Goal: Information Seeking & Learning: Check status

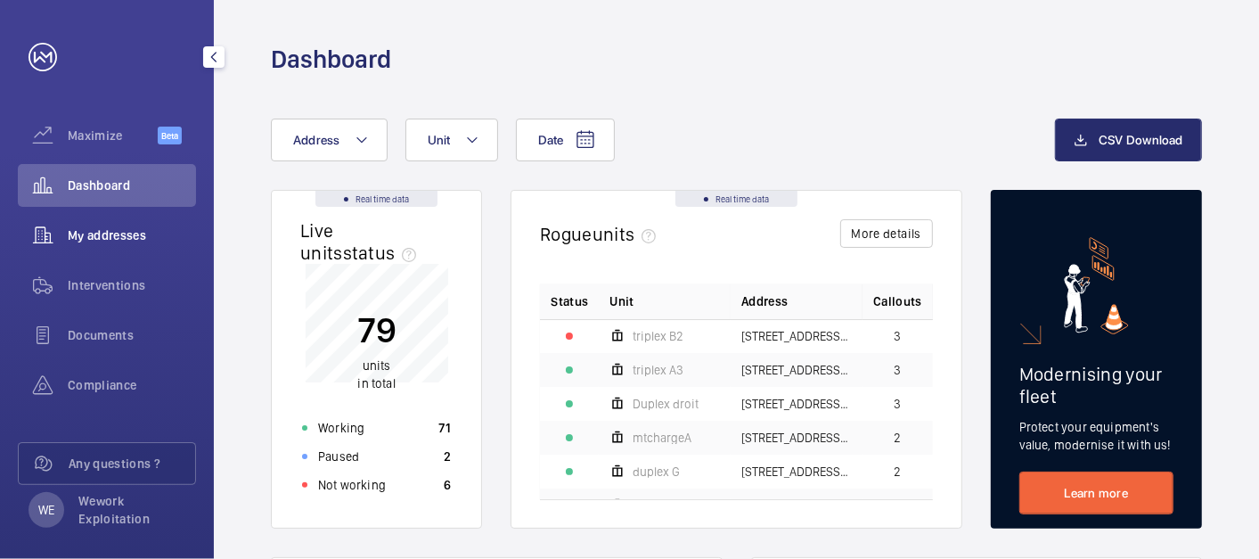
click at [116, 231] on span "My addresses" at bounding box center [132, 235] width 128 height 18
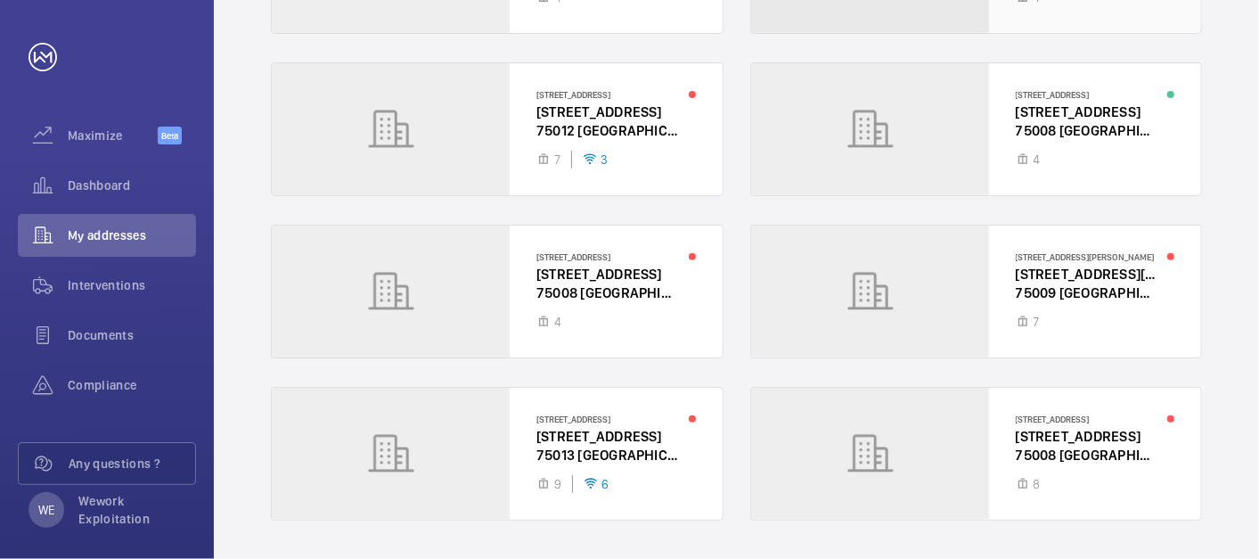
scroll to position [369, 0]
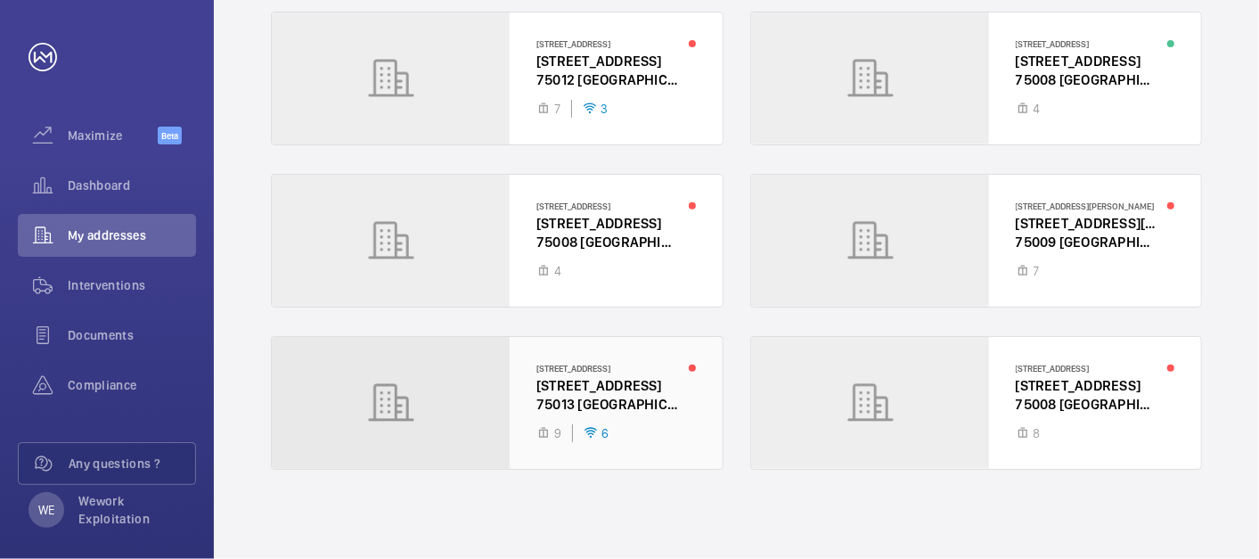
click at [591, 395] on div at bounding box center [497, 403] width 451 height 132
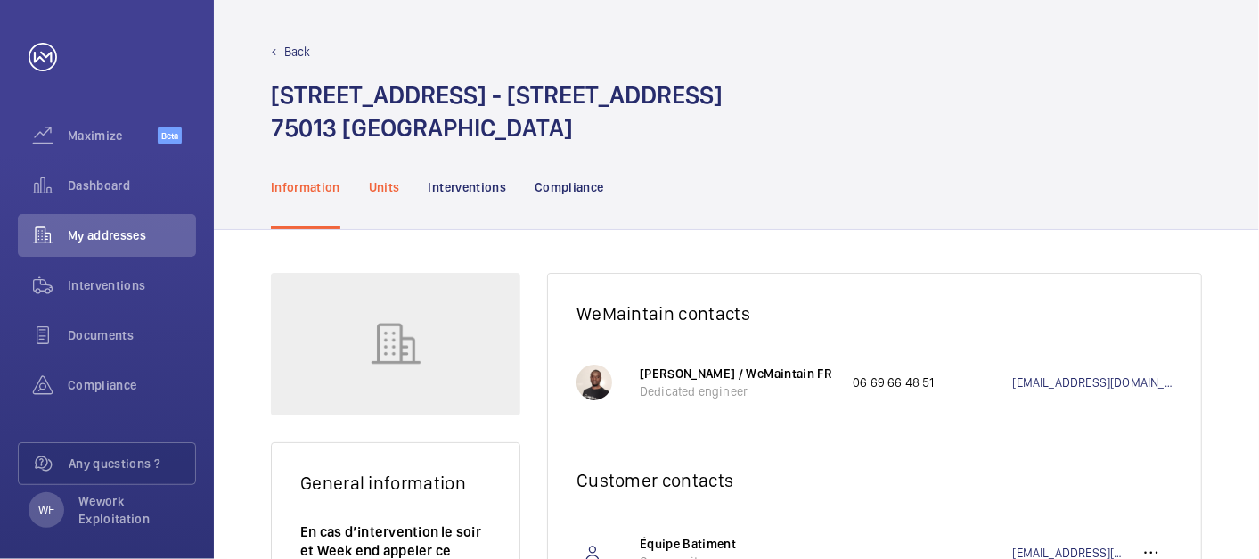
click at [388, 191] on p "Units" at bounding box center [384, 187] width 31 height 18
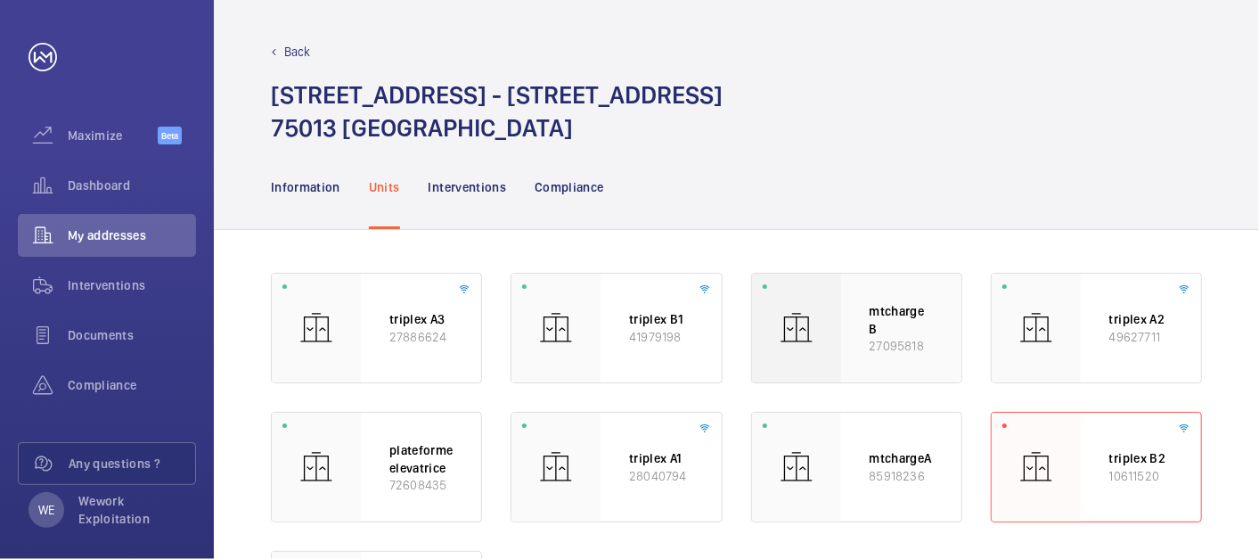
click at [899, 345] on p "27095818" at bounding box center [900, 345] width 63 height 17
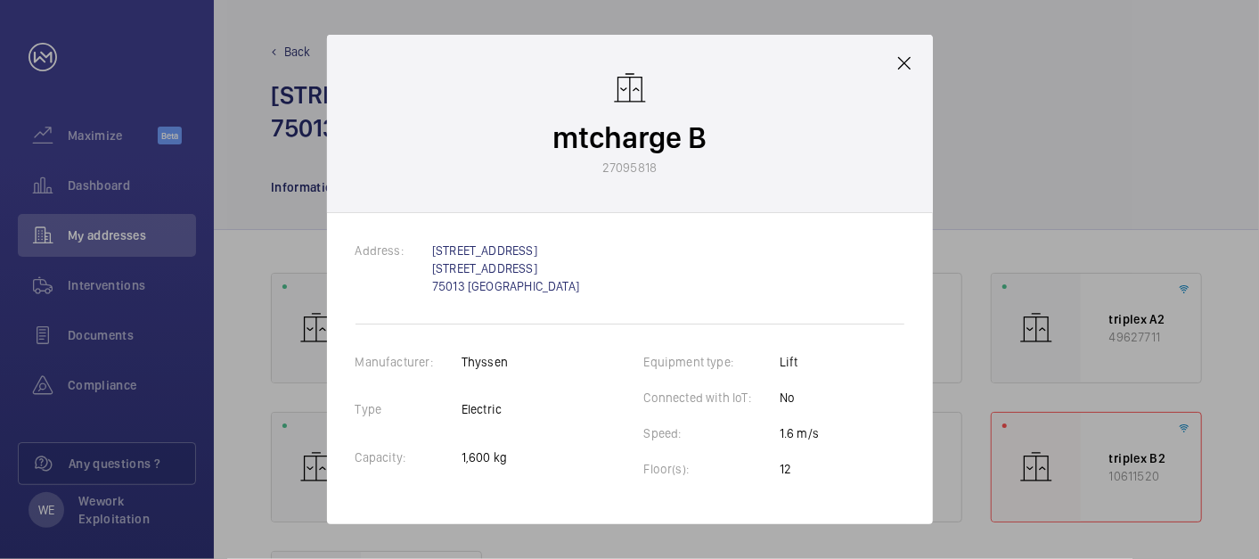
click at [893, 79] on div "mtcharge B 27095818" at bounding box center [630, 124] width 606 height 178
click at [898, 73] on mat-icon at bounding box center [903, 63] width 21 height 21
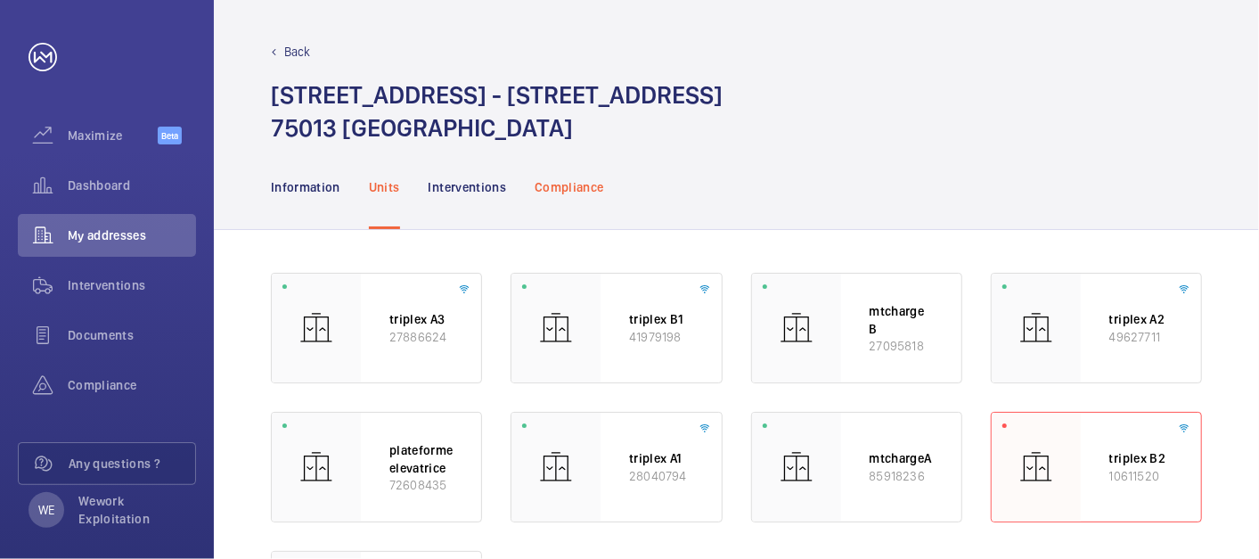
click at [554, 188] on p "Compliance" at bounding box center [568, 187] width 69 height 18
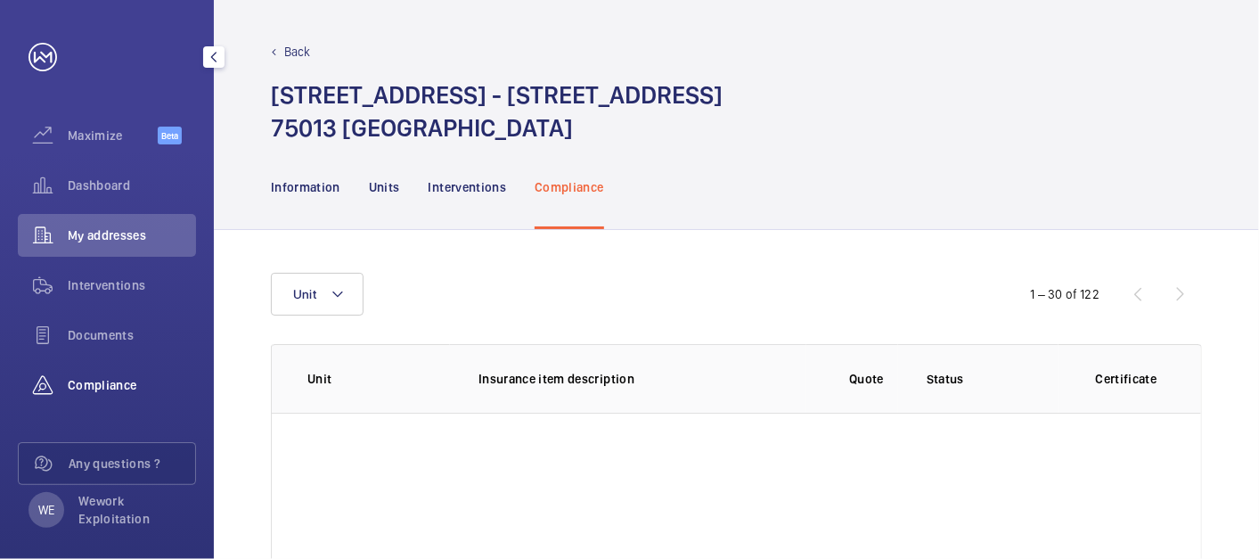
click at [99, 381] on span "Compliance" at bounding box center [132, 385] width 128 height 18
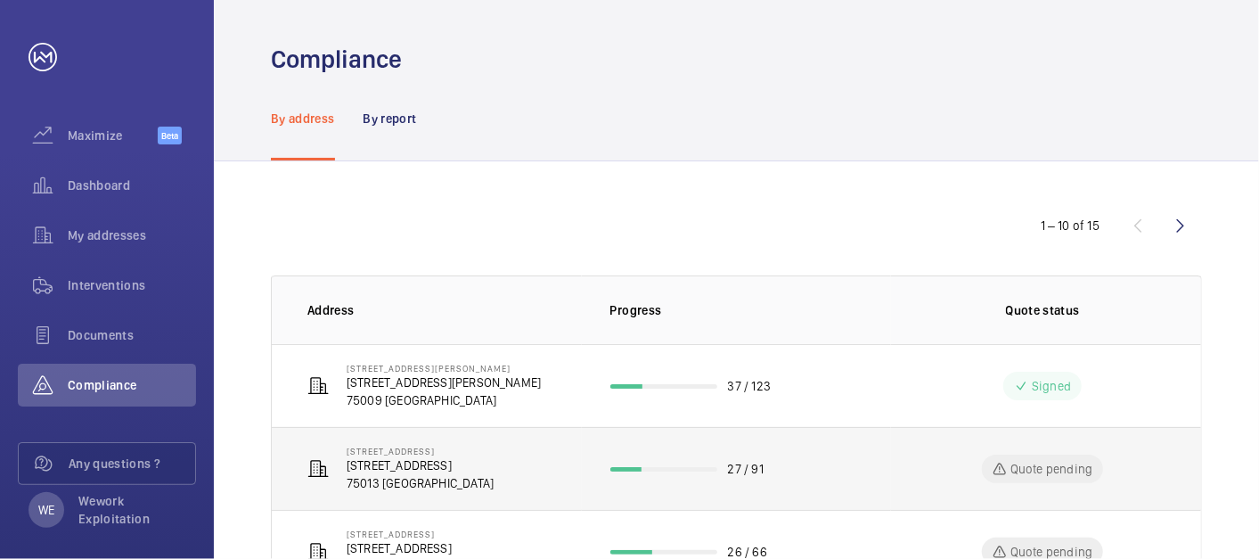
click at [381, 453] on p "[STREET_ADDRESS]" at bounding box center [420, 450] width 147 height 11
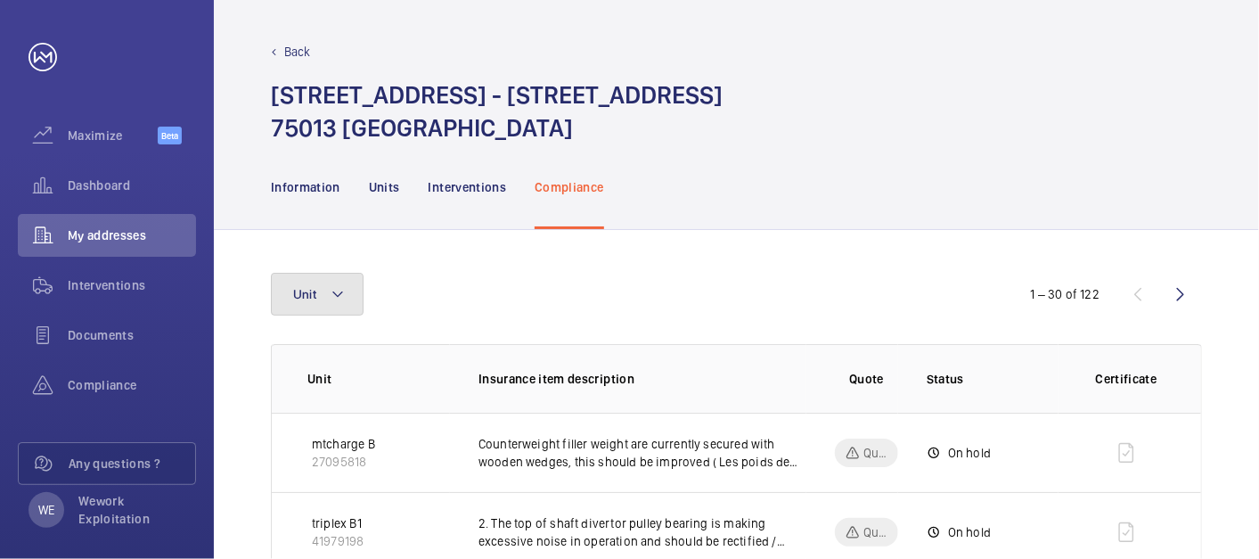
click at [361, 292] on button "Unit" at bounding box center [317, 294] width 93 height 43
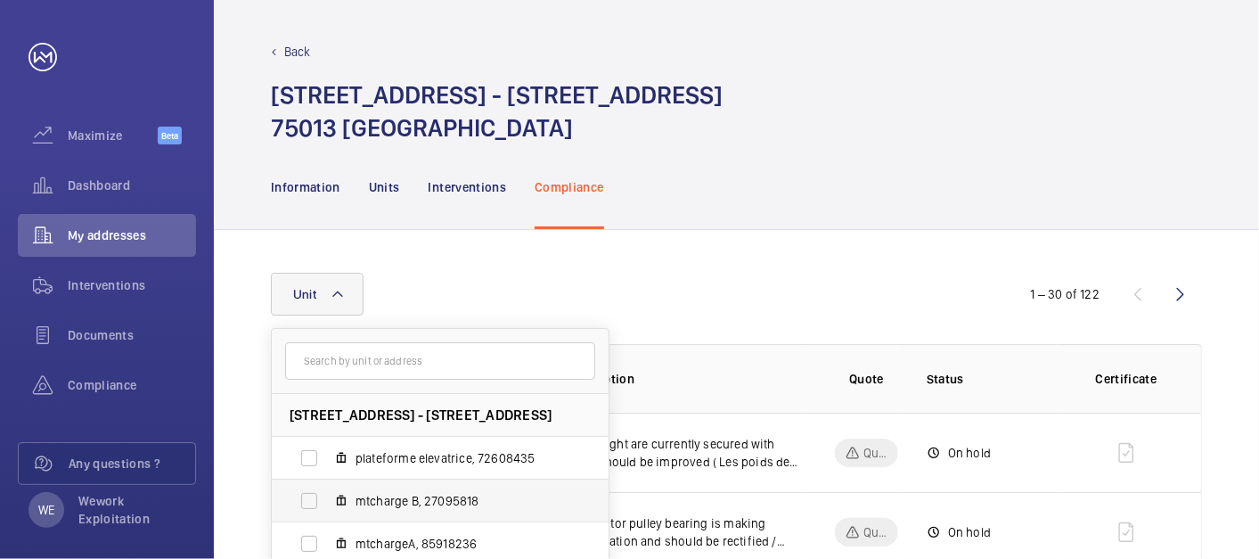
click at [313, 502] on label "mtcharge B, 27095818" at bounding box center [426, 500] width 308 height 43
click at [313, 502] on input "mtcharge B, 27095818" at bounding box center [309, 501] width 36 height 36
checkbox input "true"
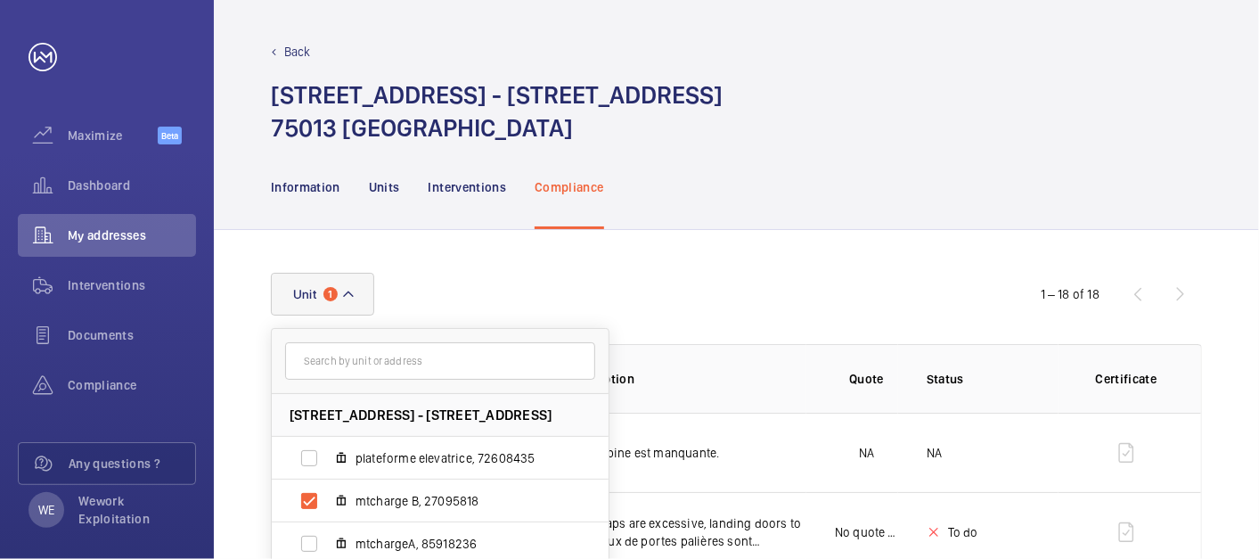
click at [796, 277] on div "Unit [STREET_ADDRESS] - [STREET_ADDRESS] plateforme elevatrice, 72608435 mtchar…" at bounding box center [629, 294] width 717 height 43
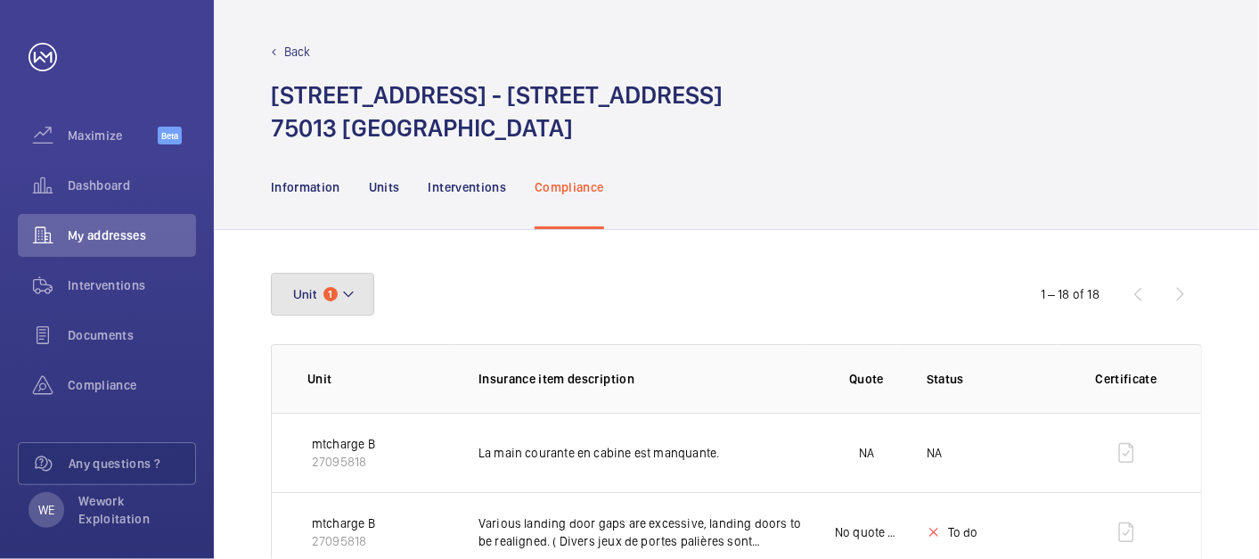
click at [353, 297] on mat-icon at bounding box center [348, 293] width 14 height 21
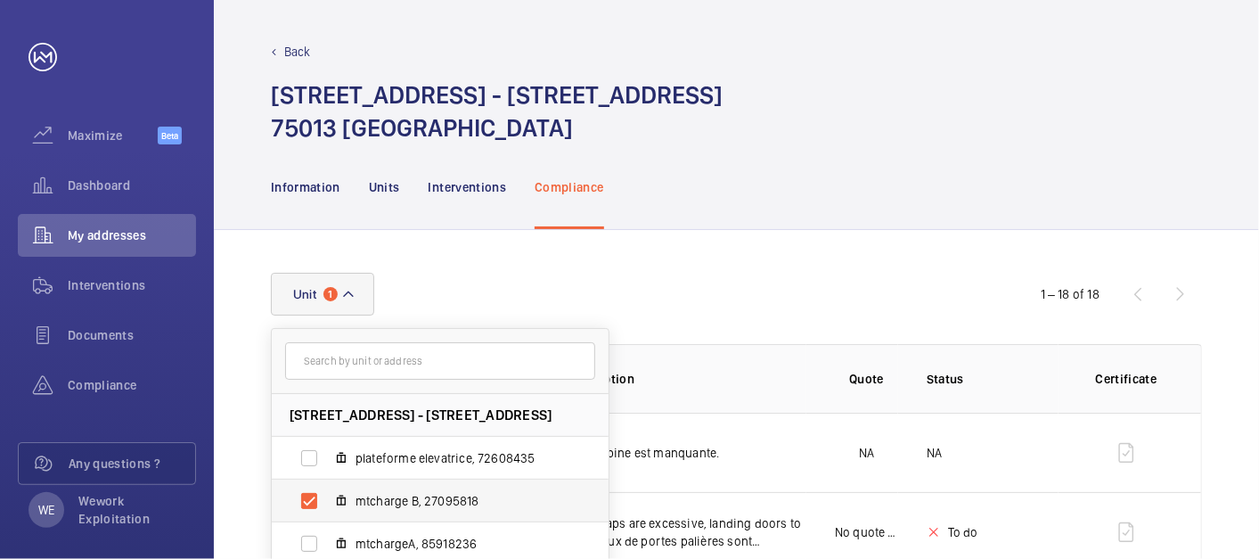
click at [394, 497] on span "mtcharge B, 27095818" at bounding box center [458, 501] width 207 height 18
click at [327, 497] on input "mtcharge B, 27095818" at bounding box center [309, 501] width 36 height 36
checkbox input "false"
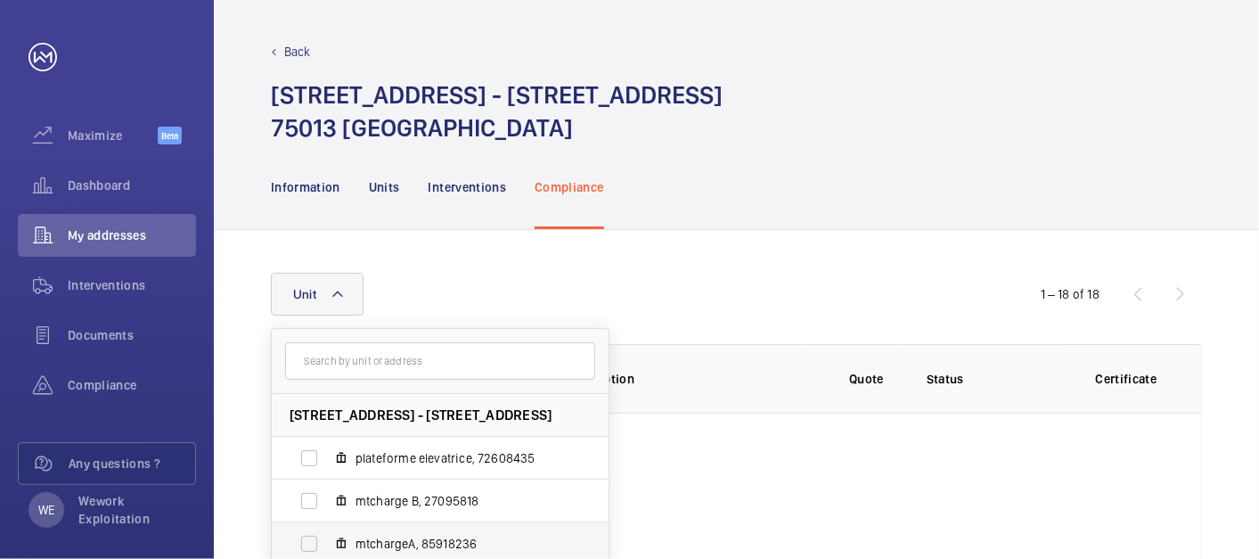
click at [390, 537] on span "mtchargeA, 85918236" at bounding box center [458, 543] width 207 height 18
click at [327, 537] on input "mtchargeA, 85918236" at bounding box center [309, 544] width 36 height 36
checkbox input "true"
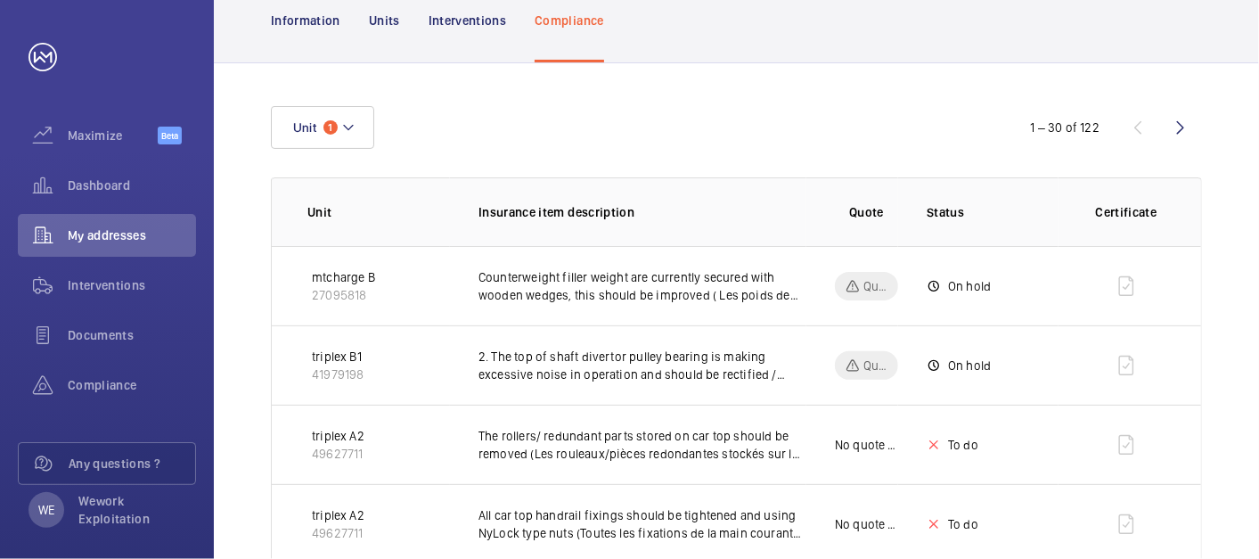
scroll to position [0, 0]
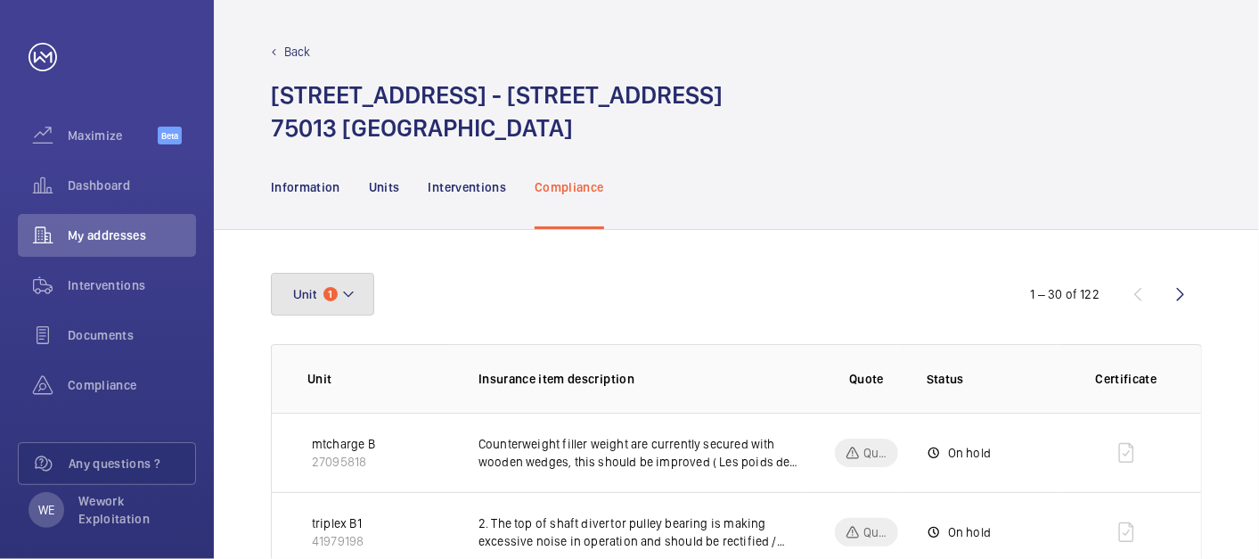
click at [331, 300] on button "Unit 1" at bounding box center [322, 294] width 103 height 43
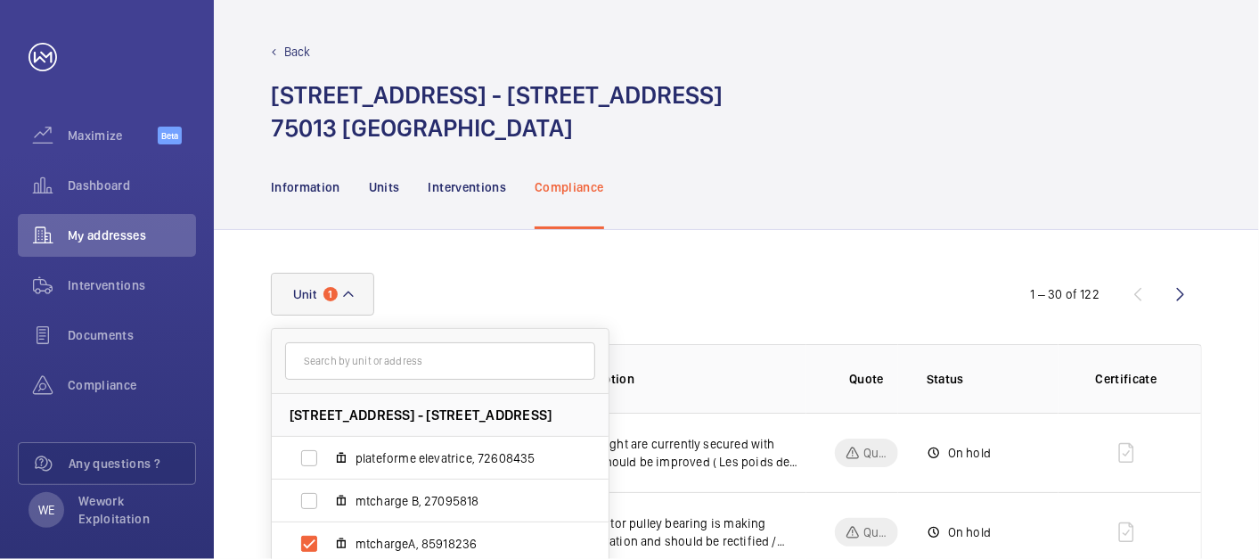
click at [816, 206] on div "Information Units Interventions Compliance" at bounding box center [736, 186] width 931 height 85
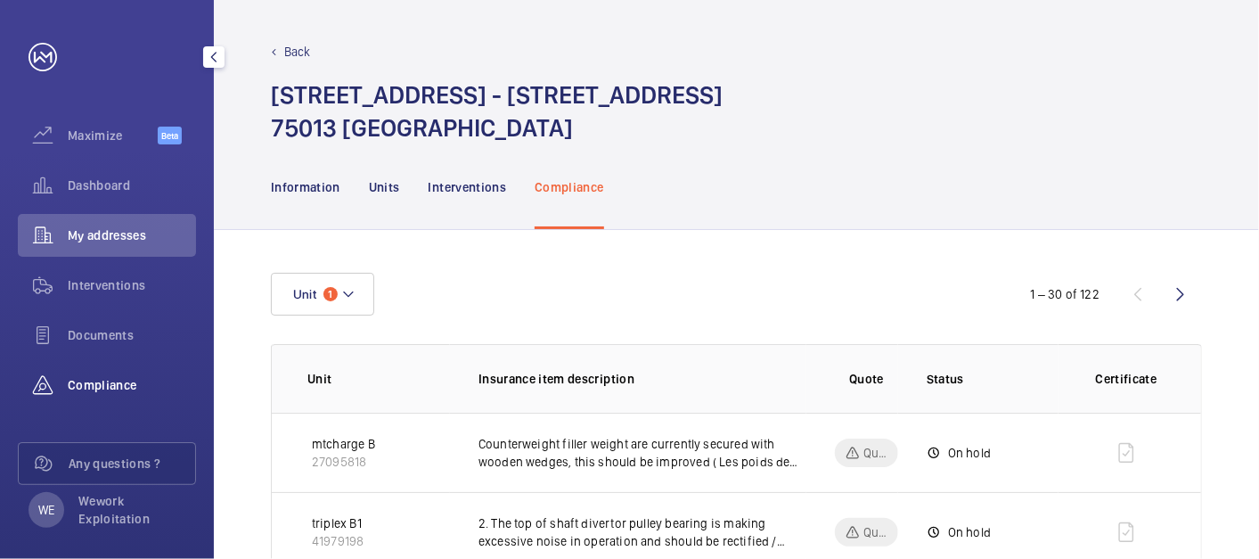
click at [102, 382] on span "Compliance" at bounding box center [132, 385] width 128 height 18
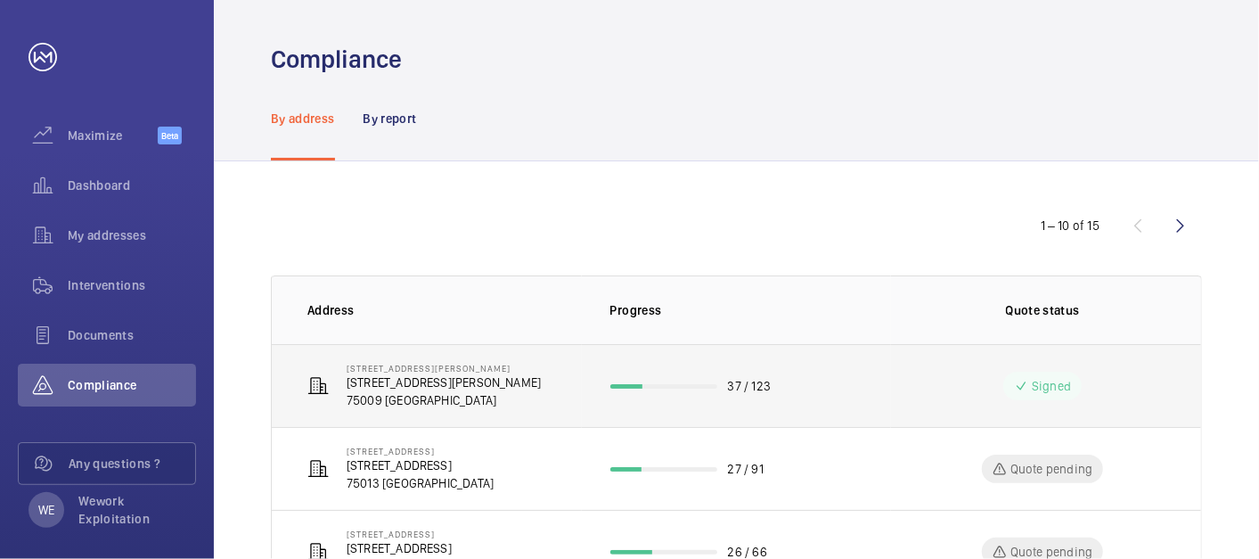
scroll to position [165, 0]
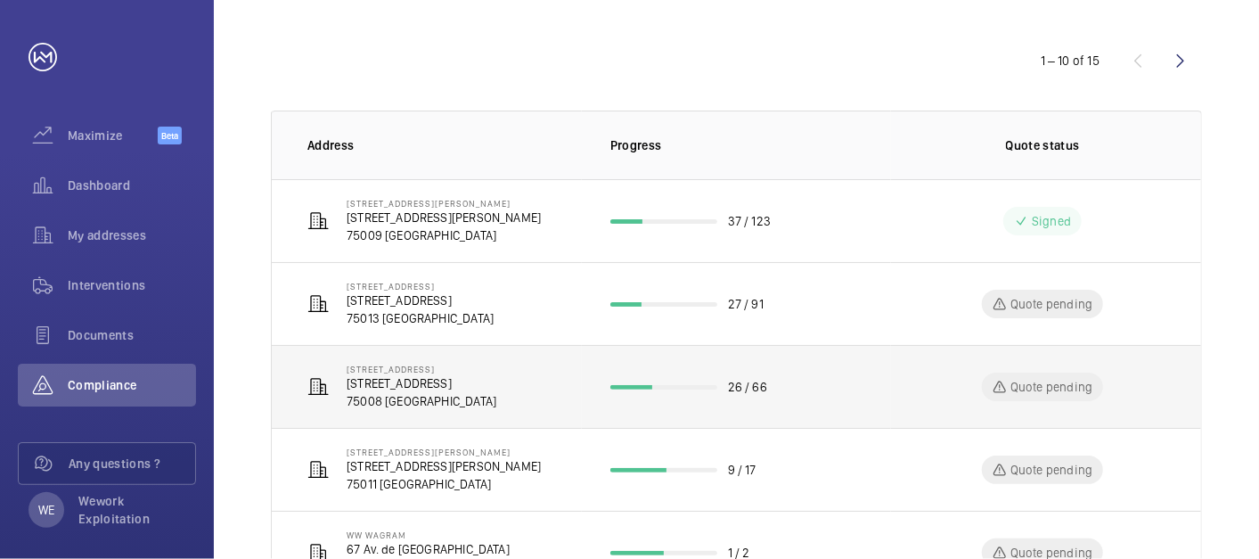
click at [442, 384] on p "[STREET_ADDRESS]" at bounding box center [422, 383] width 150 height 18
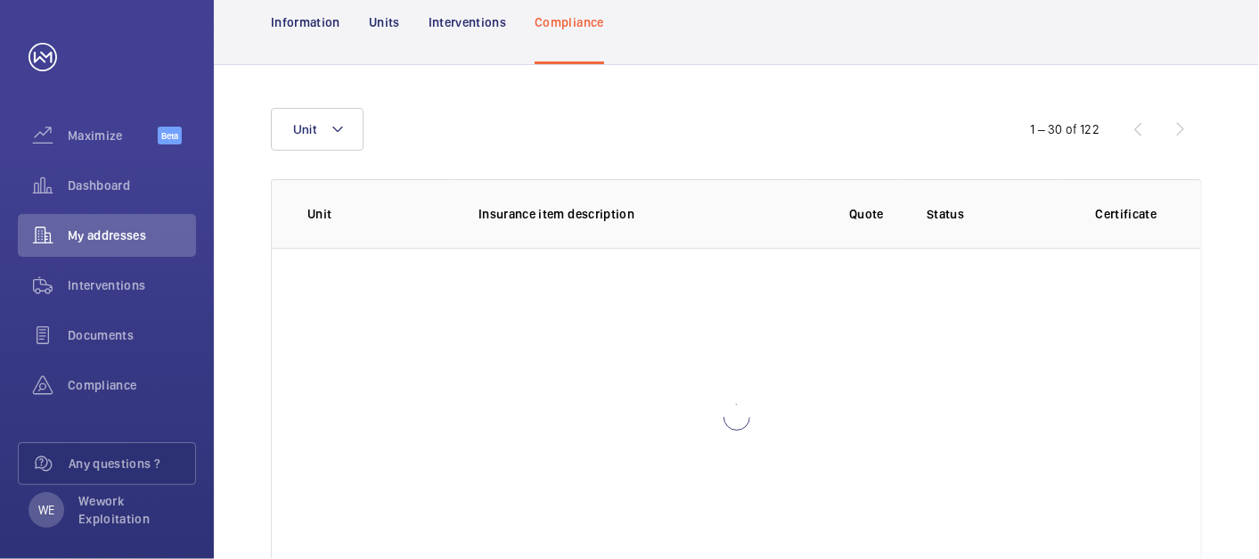
scroll to position [233, 0]
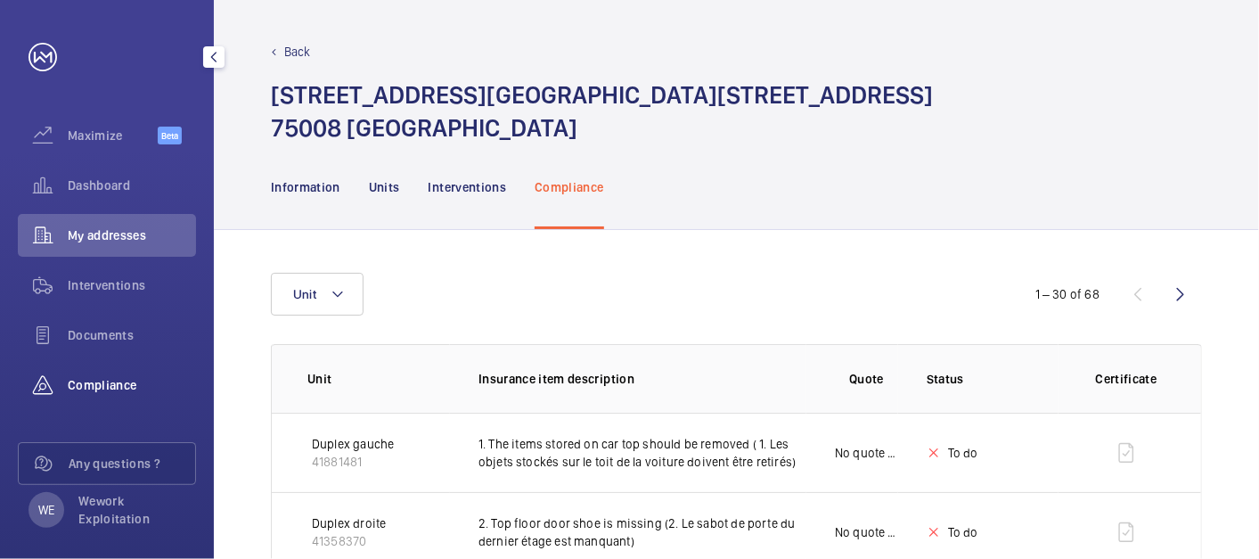
click at [103, 385] on span "Compliance" at bounding box center [132, 385] width 128 height 18
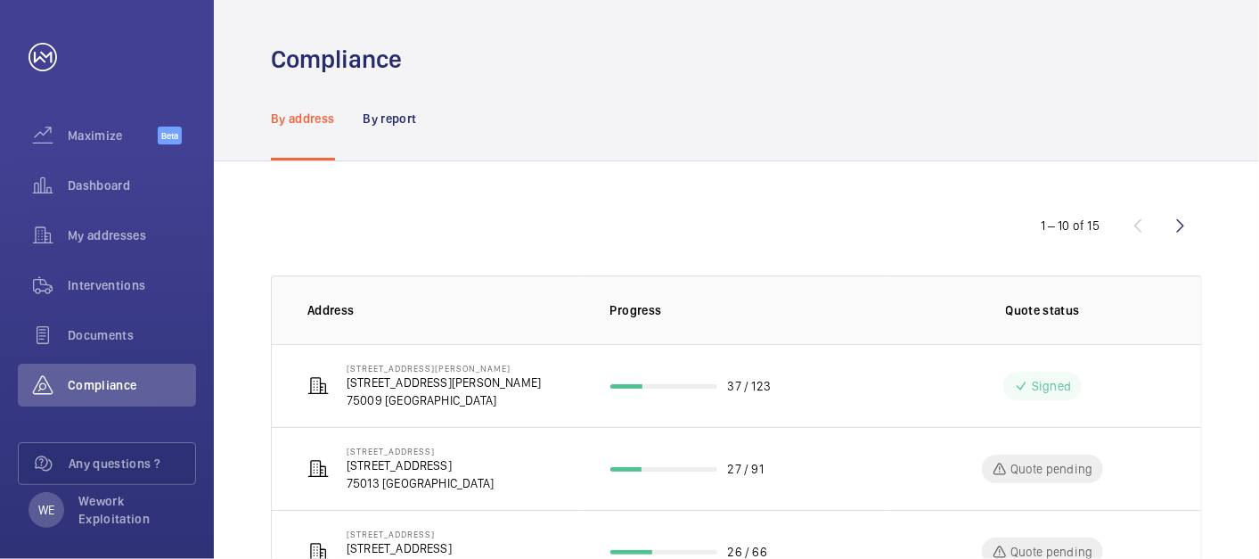
drag, startPoint x: 1176, startPoint y: 224, endPoint x: 1166, endPoint y: 232, distance: 12.7
click at [1176, 224] on wm-front-icon-button at bounding box center [1180, 225] width 43 height 43
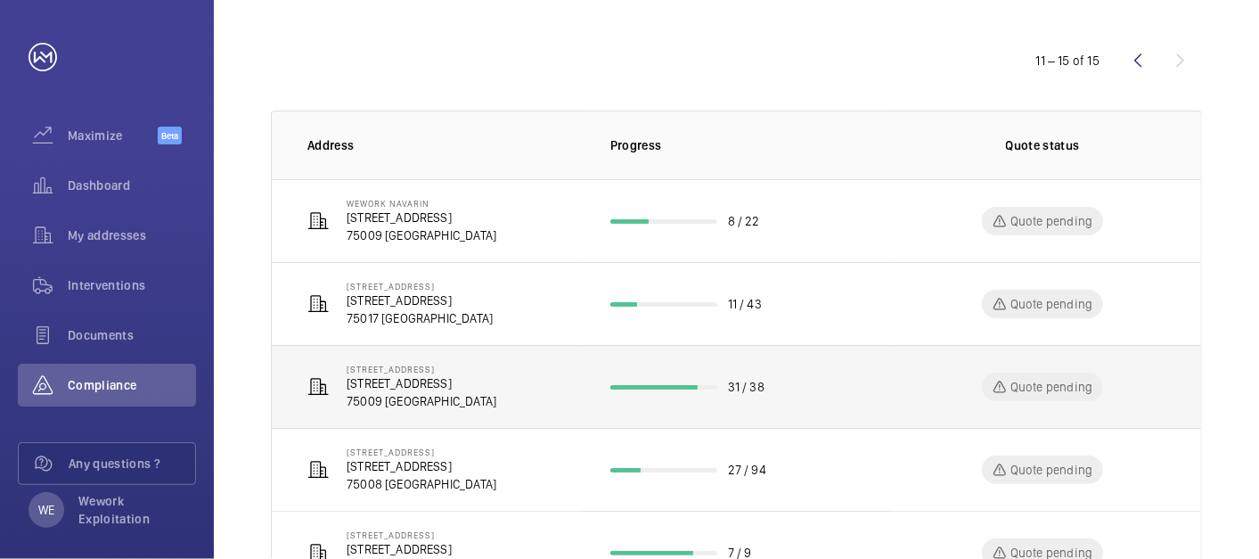
scroll to position [241, 0]
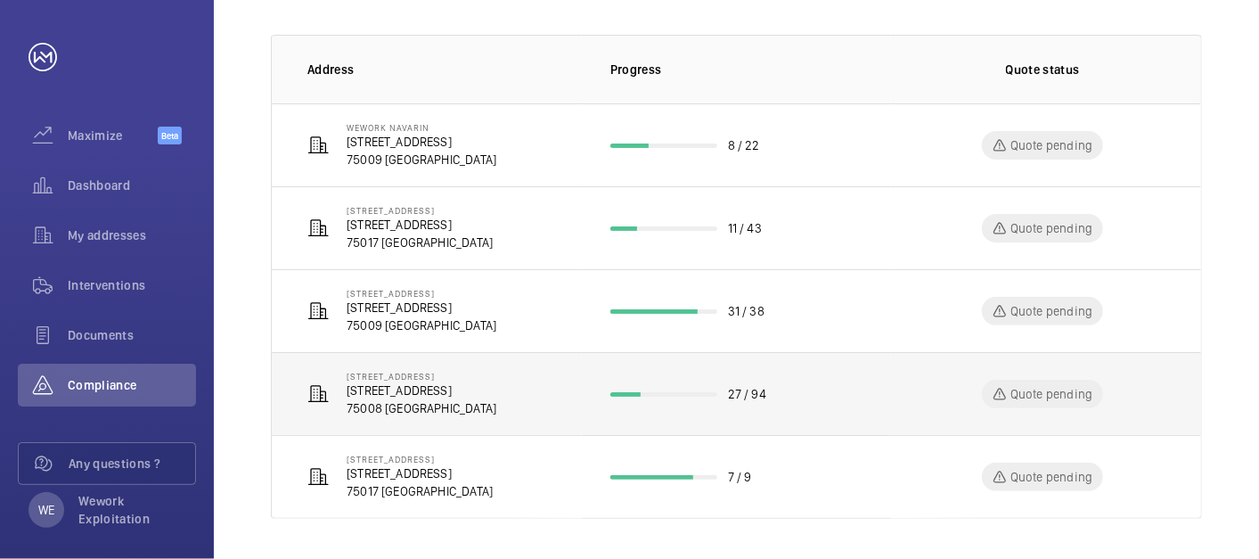
click at [466, 391] on p "[STREET_ADDRESS]" at bounding box center [422, 390] width 150 height 18
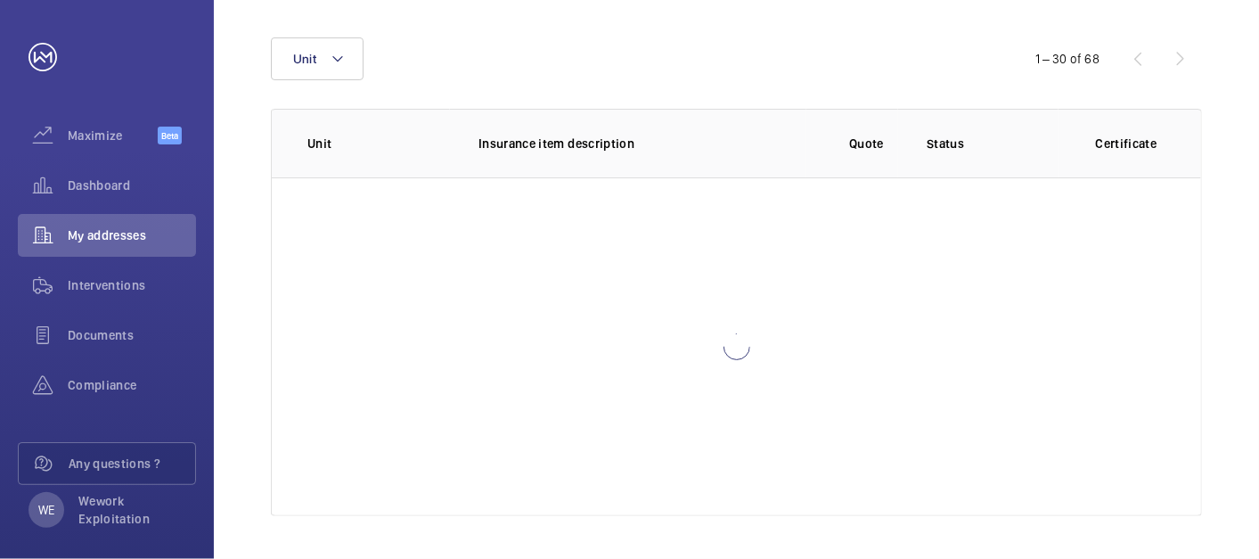
scroll to position [234, 0]
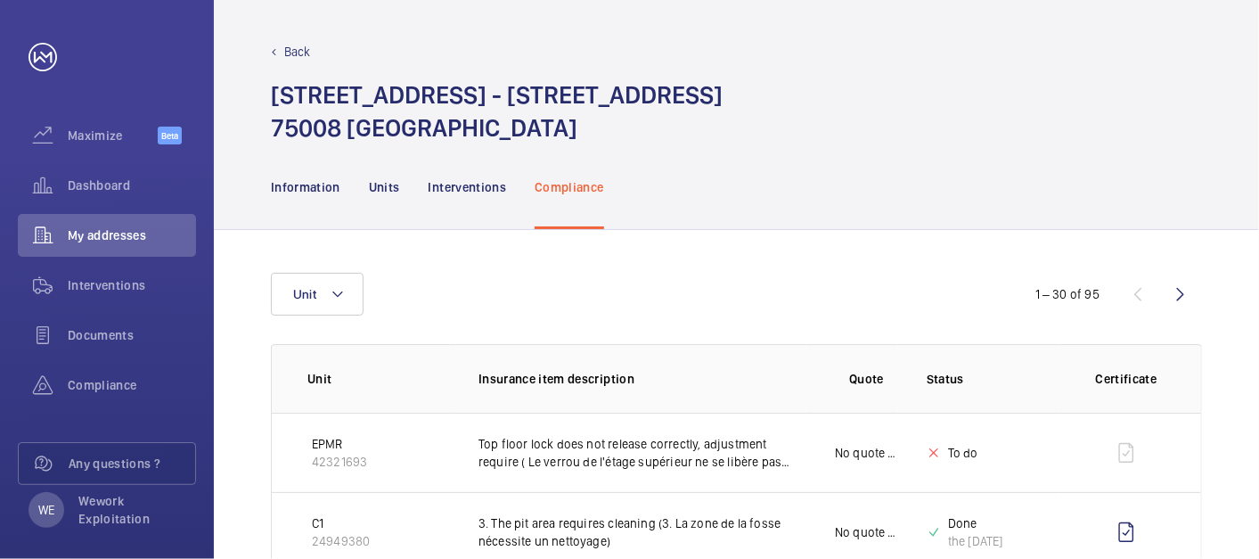
click at [1173, 291] on wm-front-icon-button at bounding box center [1180, 294] width 43 height 43
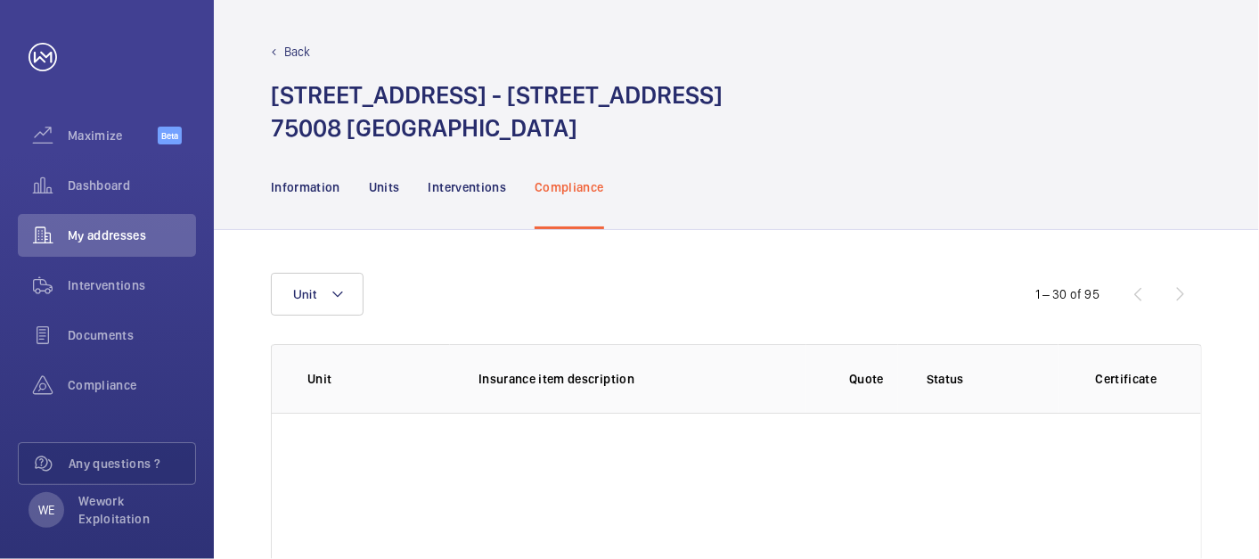
scroll to position [165, 0]
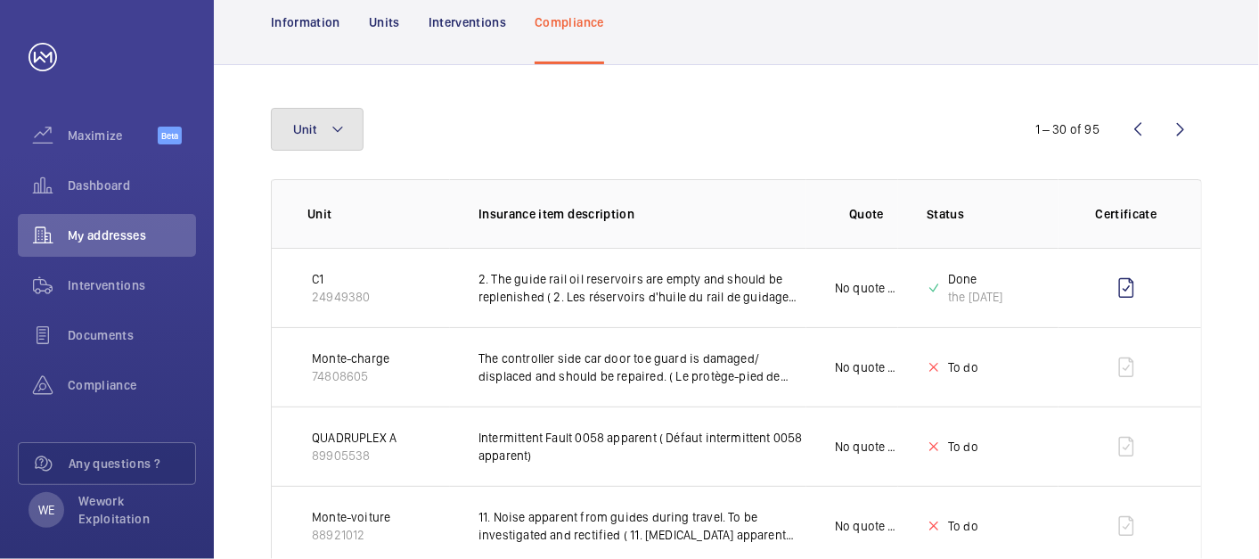
click at [338, 122] on mat-icon at bounding box center [337, 128] width 14 height 21
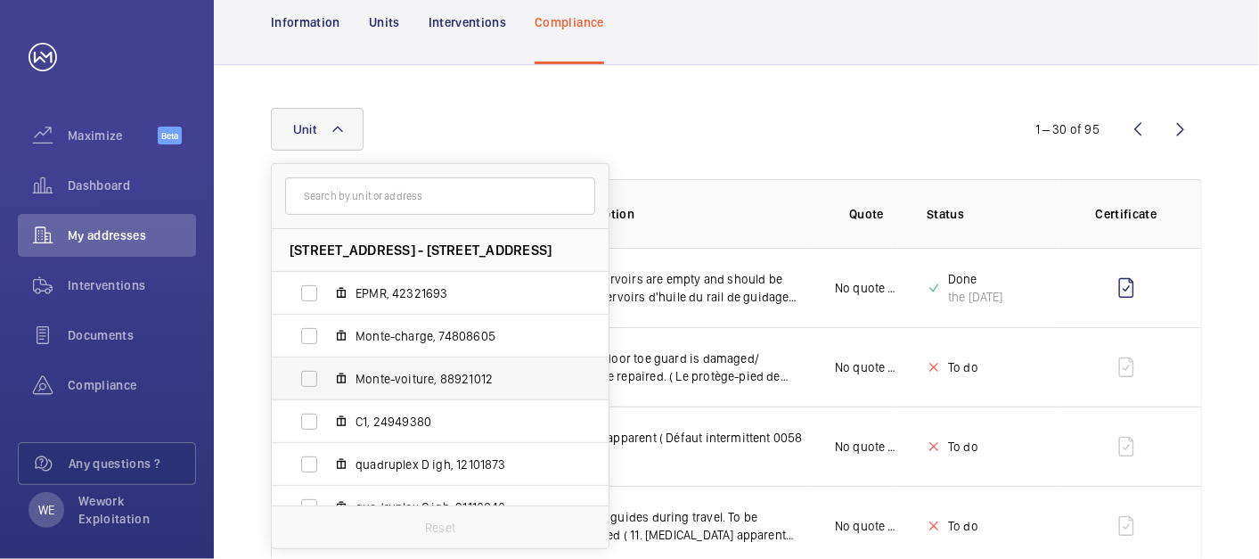
click at [433, 382] on span "Monte-voiture, 88921012" at bounding box center [458, 379] width 207 height 18
click at [327, 382] on input "Monte-voiture, 88921012" at bounding box center [309, 379] width 36 height 36
checkbox input "true"
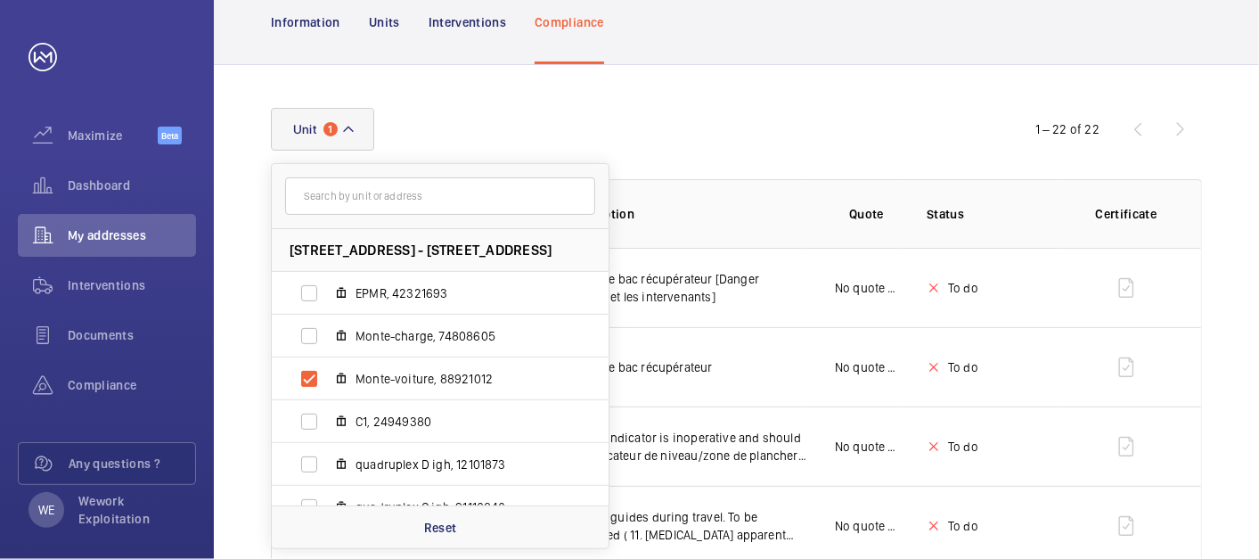
click at [773, 126] on div "Unit 1 [STREET_ADDRESS] EPMR, 42321693 Monte-charge, 74808605 Monte-voiture, 88…" at bounding box center [629, 129] width 717 height 43
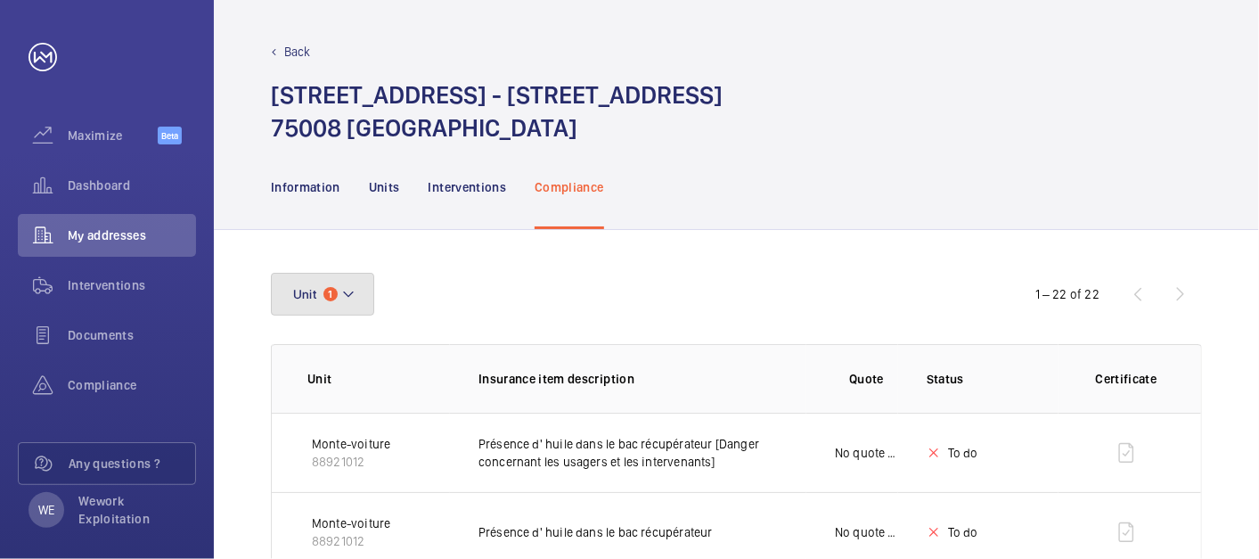
click at [357, 290] on button "Unit 1" at bounding box center [322, 294] width 103 height 43
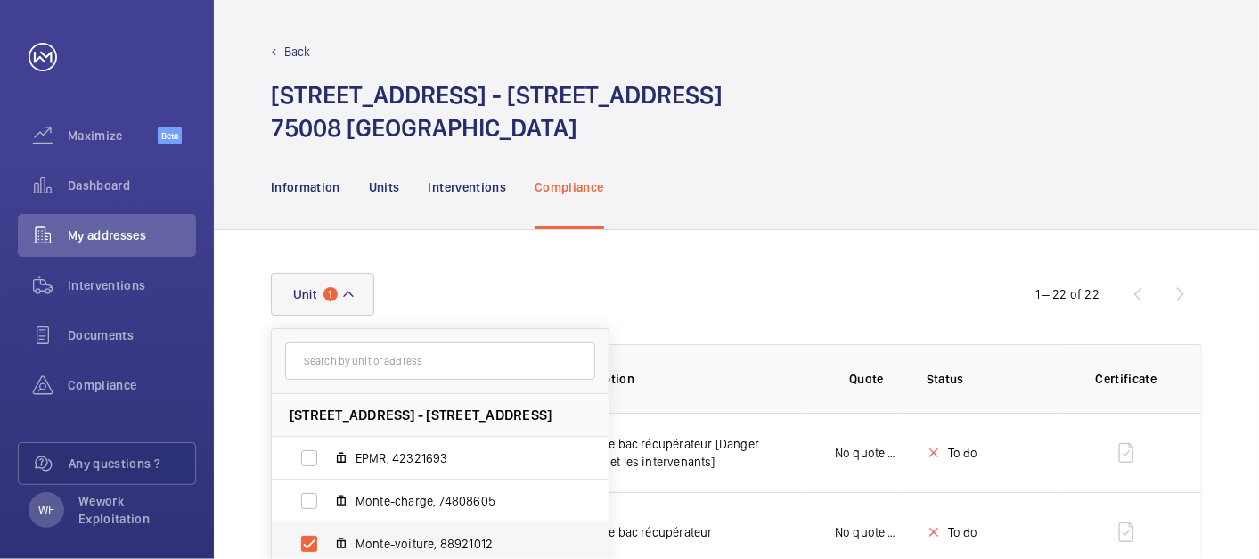
scroll to position [109, 0]
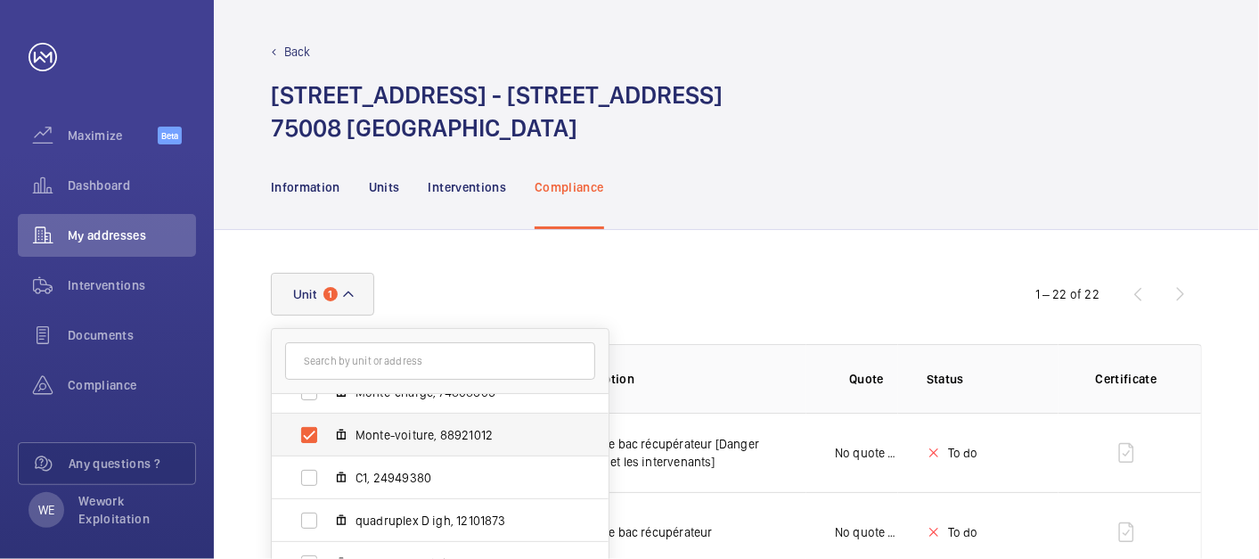
drag, startPoint x: 385, startPoint y: 432, endPoint x: 385, endPoint y: 443, distance: 10.7
click at [386, 432] on span "Monte-voiture, 88921012" at bounding box center [458, 435] width 207 height 18
click at [327, 432] on input "Monte-voiture, 88921012" at bounding box center [309, 435] width 36 height 36
checkbox input "false"
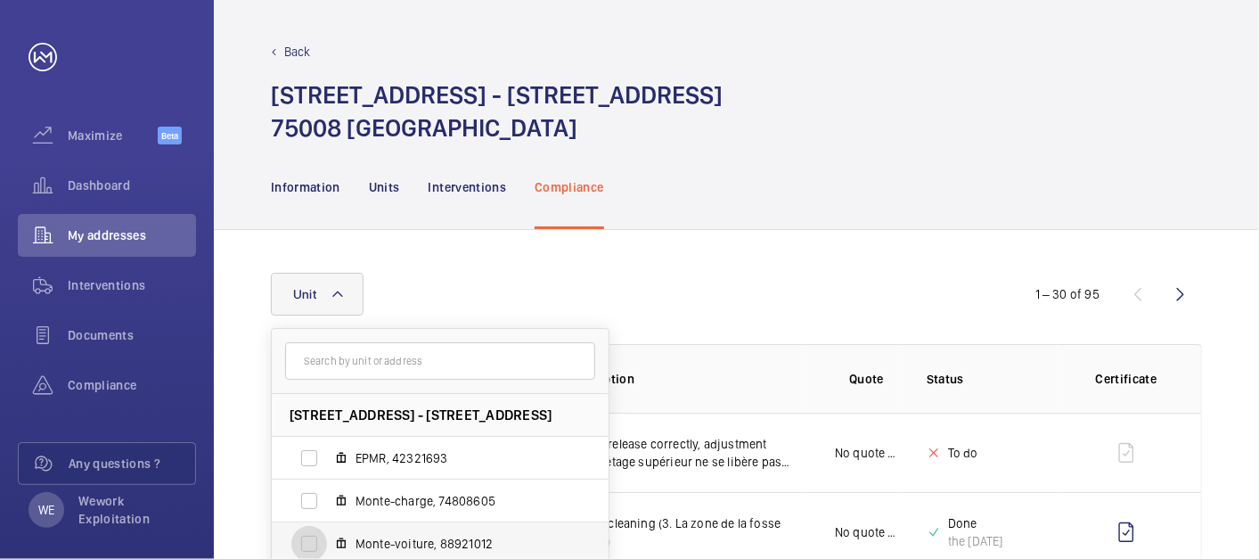
scroll to position [109, 0]
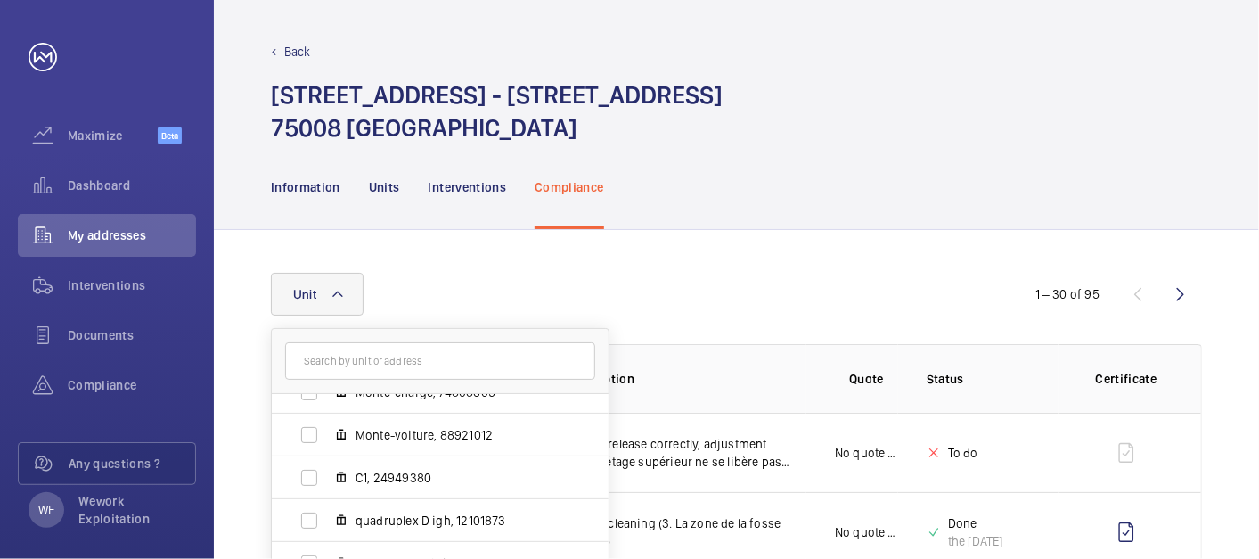
click at [719, 298] on div "Unit [STREET_ADDRESS] EPMR, 42321693 Monte-charge, 74808605 Monte-voiture, 8892…" at bounding box center [629, 294] width 717 height 43
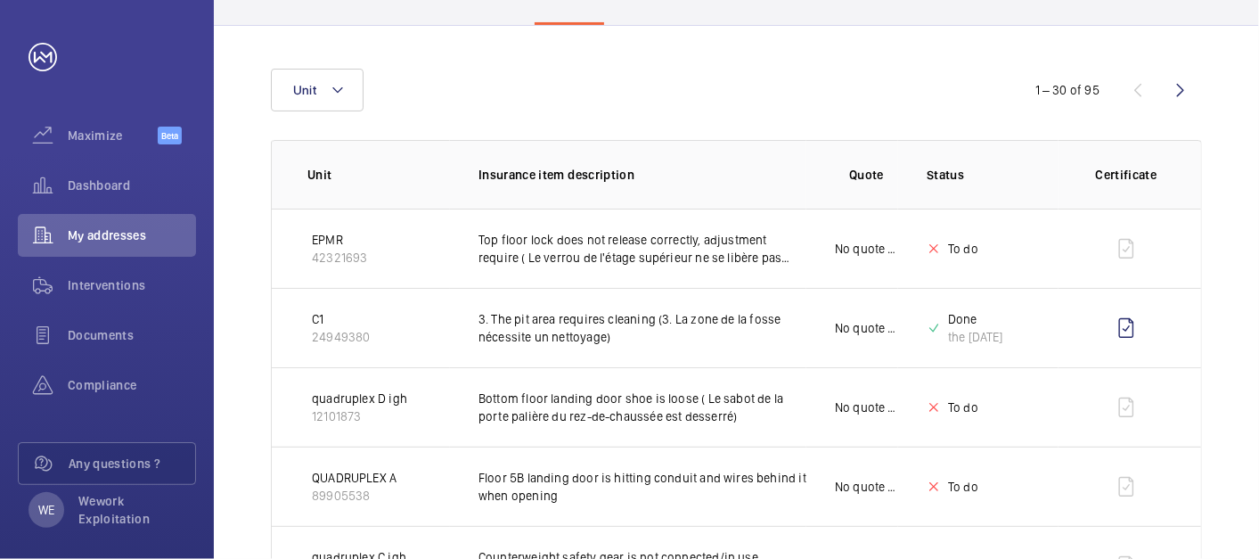
scroll to position [165, 0]
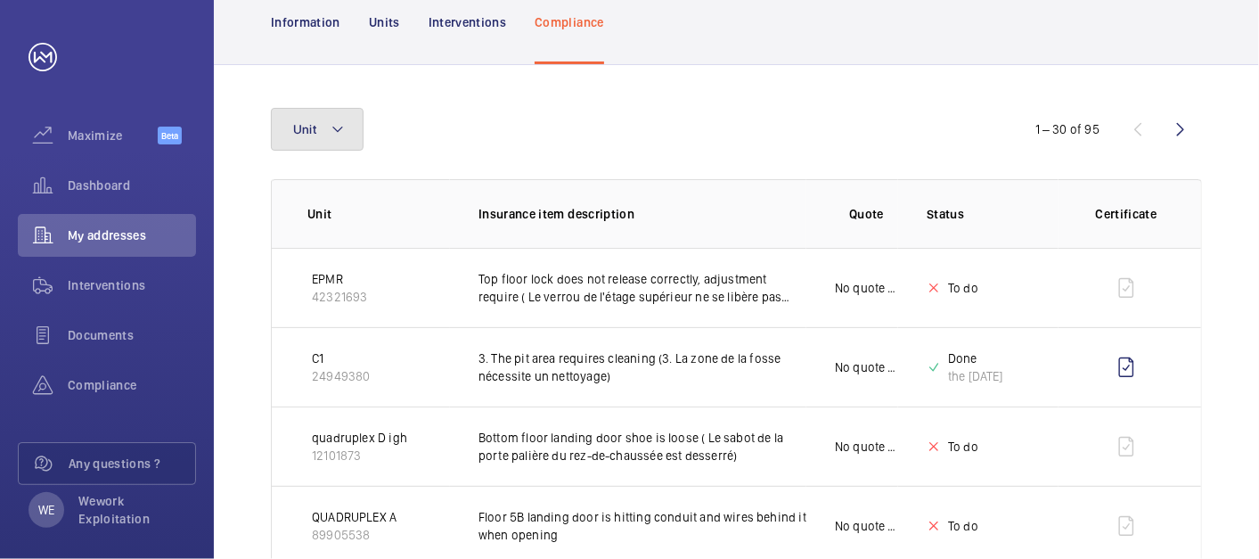
click at [336, 129] on mat-icon at bounding box center [337, 128] width 14 height 21
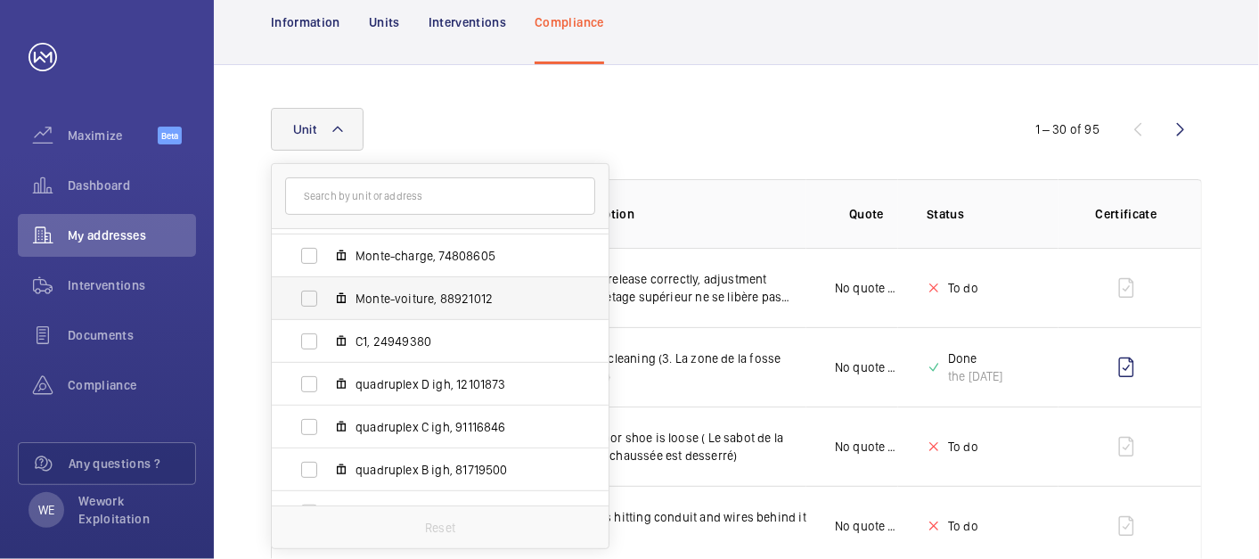
scroll to position [109, 0]
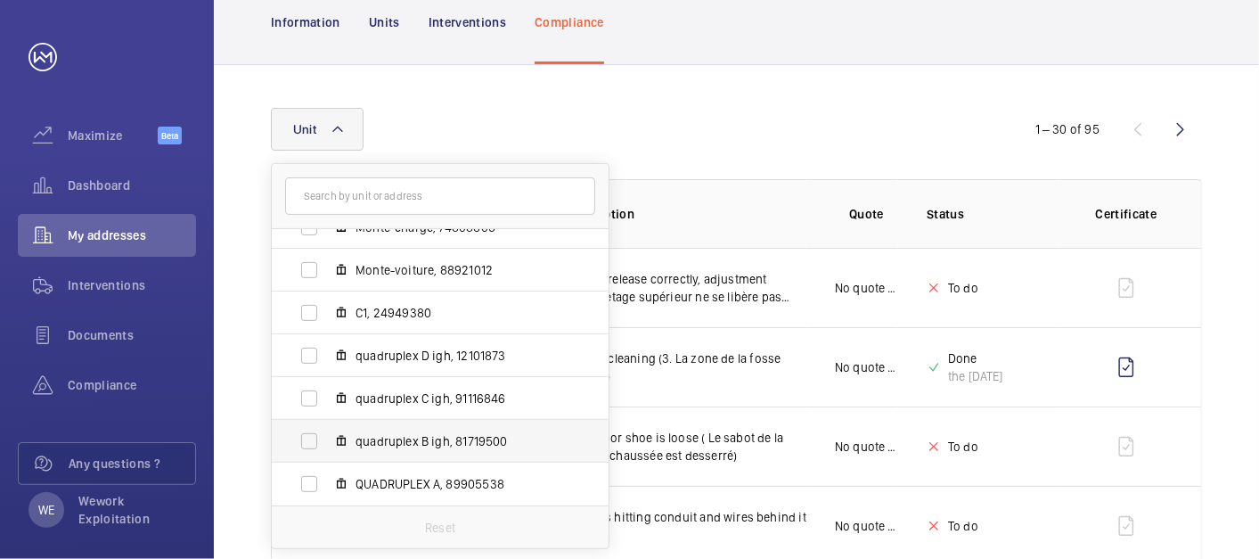
click at [407, 450] on label "quadruplex B igh, 81719500" at bounding box center [426, 441] width 308 height 43
click at [327, 450] on input "quadruplex B igh, 81719500" at bounding box center [309, 441] width 36 height 36
checkbox input "true"
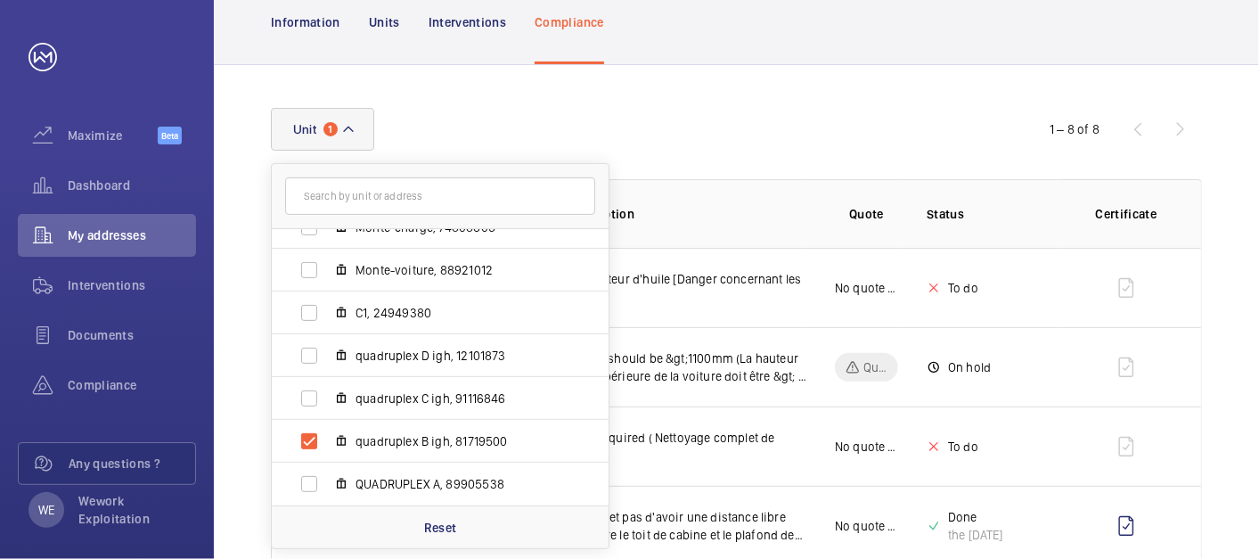
click at [715, 129] on div "Unit 1 [STREET_ADDRESS] EPMR, 42321693 Monte-charge, 74808605 Monte-voiture, 88…" at bounding box center [629, 129] width 717 height 43
